Goal: Transaction & Acquisition: Purchase product/service

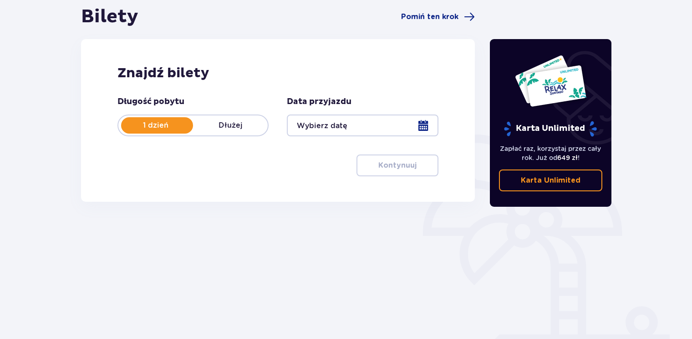
click at [313, 129] on div at bounding box center [362, 126] width 151 height 22
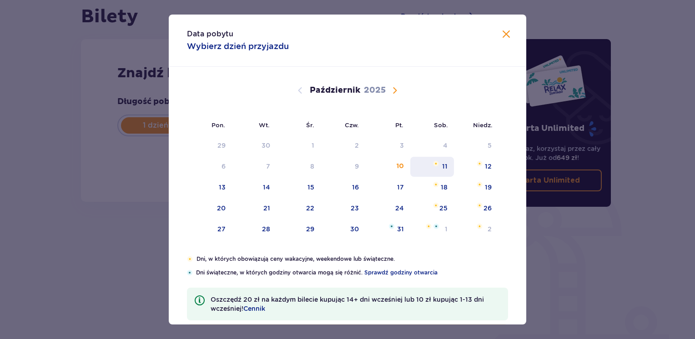
click at [450, 170] on div "11" at bounding box center [432, 167] width 44 height 20
type input "[DATE]"
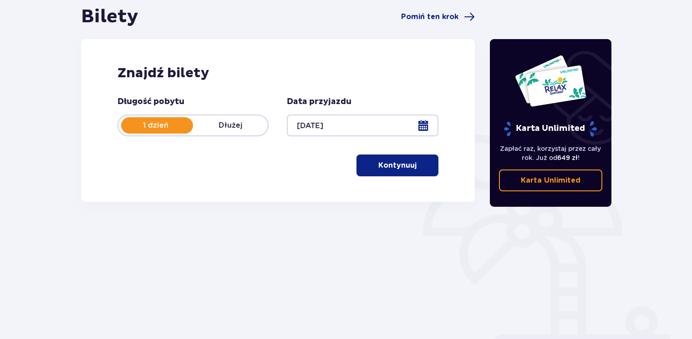
click at [418, 128] on div at bounding box center [362, 126] width 151 height 22
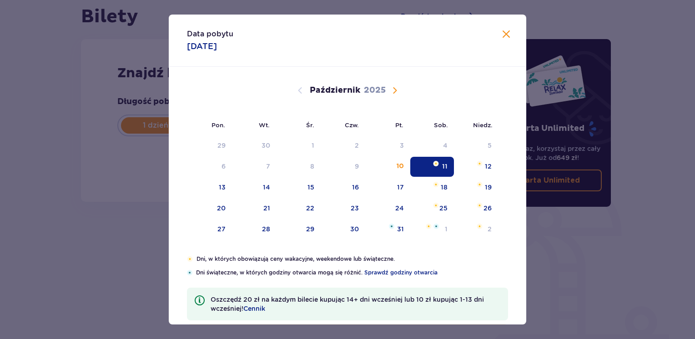
click at [504, 32] on span "Zamknij" at bounding box center [506, 34] width 11 height 11
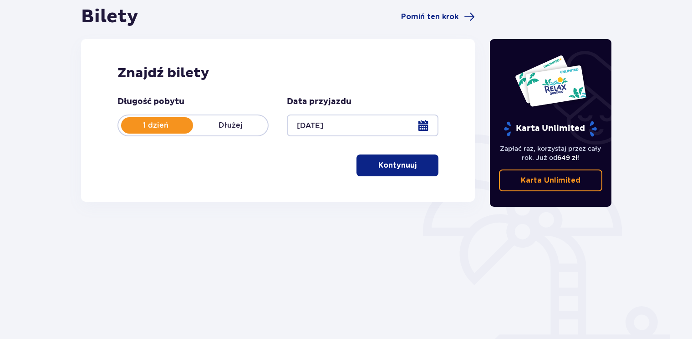
click at [425, 170] on button "Kontynuuj" at bounding box center [397, 166] width 82 height 22
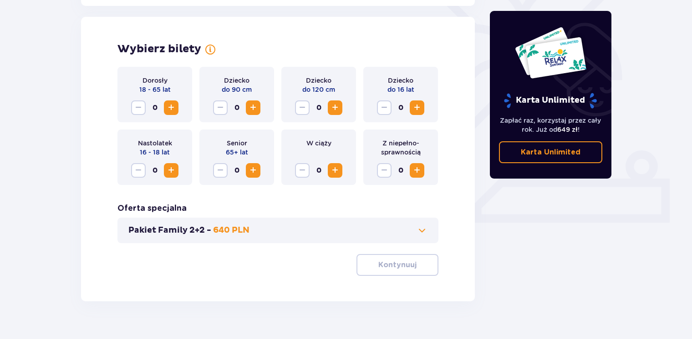
scroll to position [253, 0]
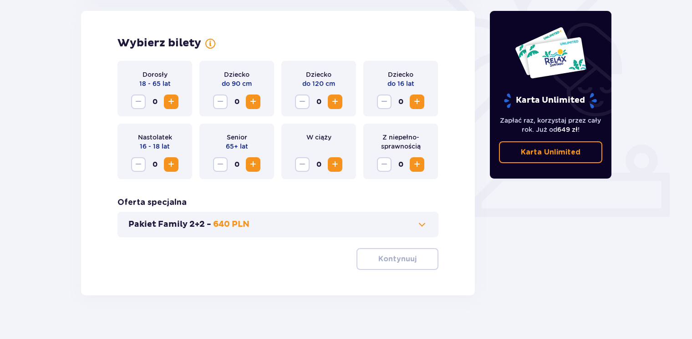
click at [171, 99] on span "Zwiększ" at bounding box center [171, 101] width 11 height 11
click at [340, 103] on span "Zwiększ" at bounding box center [334, 101] width 11 height 11
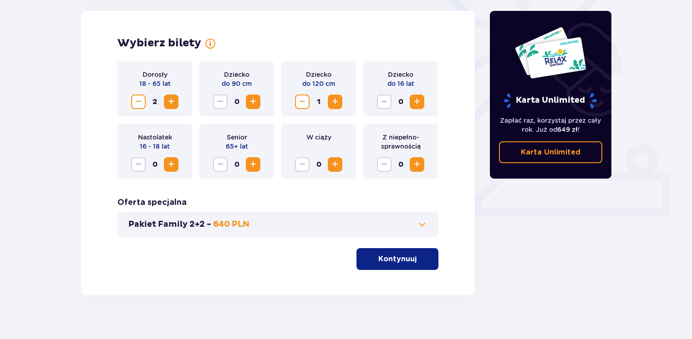
click at [419, 105] on span "Zwiększ" at bounding box center [416, 101] width 11 height 11
click at [217, 225] on p "640 PLN" at bounding box center [231, 224] width 36 height 11
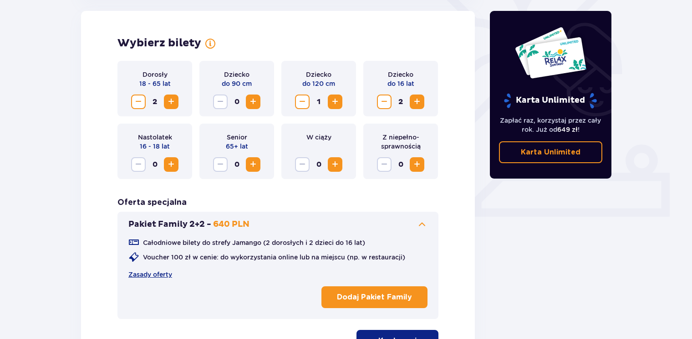
scroll to position [344, 0]
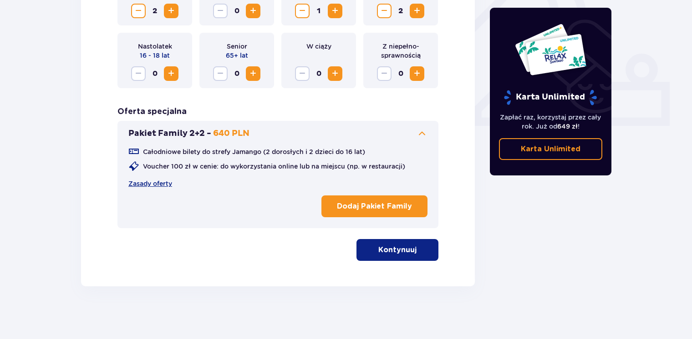
click at [406, 250] on p "Kontynuuj" at bounding box center [397, 250] width 38 height 10
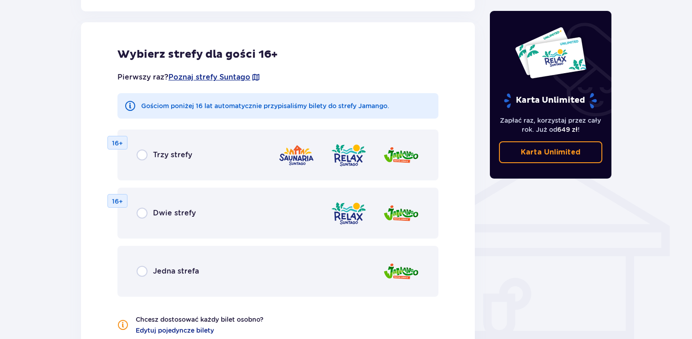
scroll to position [587, 0]
click at [148, 157] on div "Trzy strefy" at bounding box center [165, 154] width 56 height 11
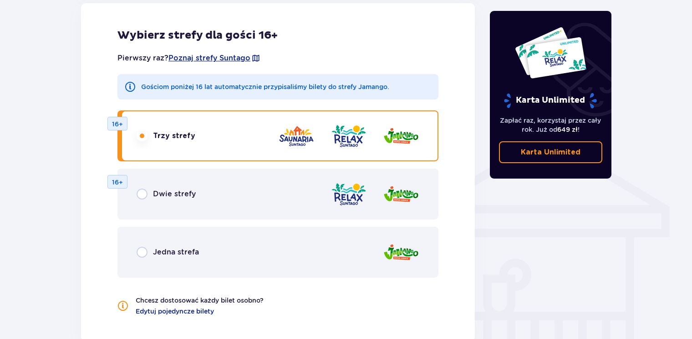
scroll to position [618, 0]
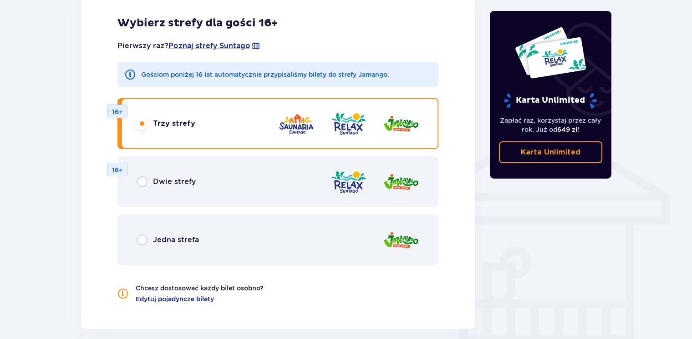
click at [171, 240] on span "Jedna strefa" at bounding box center [176, 240] width 46 height 10
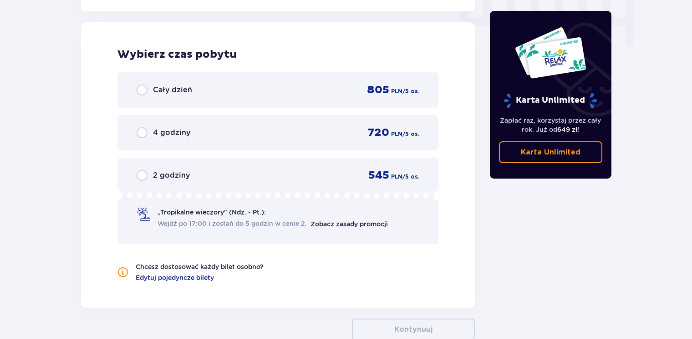
scroll to position [937, 0]
click at [324, 224] on link "Zobacz zasady promocji" at bounding box center [348, 223] width 77 height 7
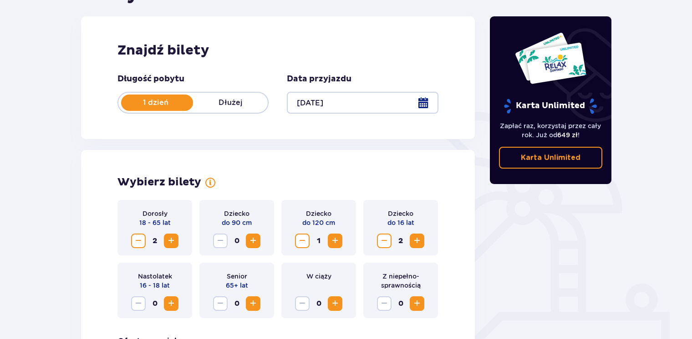
scroll to position [55, 0]
